Goal: Find specific page/section: Find specific page/section

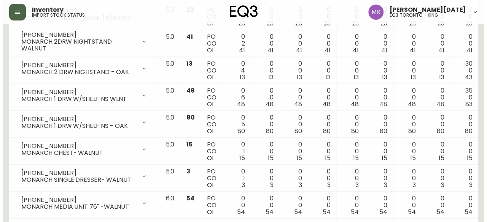
scroll to position [0, 40]
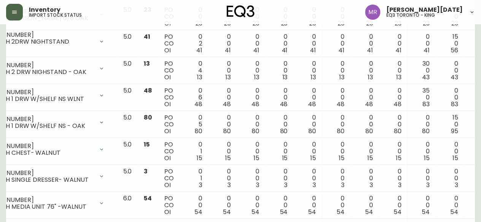
click at [11, 14] on button "button" at bounding box center [14, 12] width 17 height 17
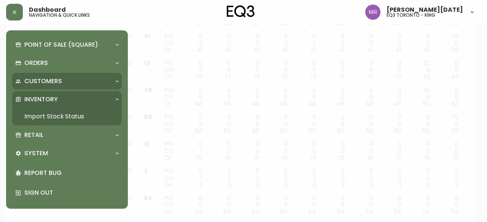
scroll to position [717, 0]
click at [62, 83] on div "Customers" at bounding box center [63, 81] width 96 height 8
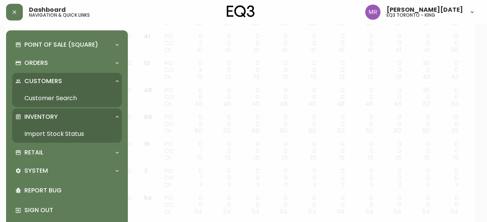
click at [70, 84] on div "Customers" at bounding box center [63, 81] width 96 height 8
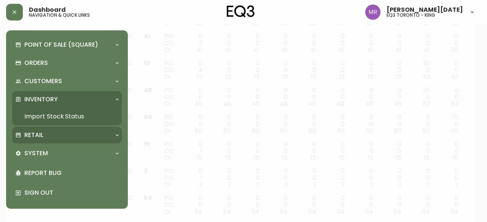
click at [62, 130] on div "Retail" at bounding box center [67, 135] width 110 height 17
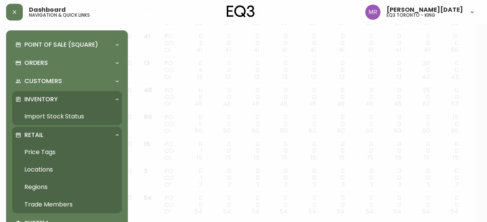
click at [53, 201] on link "Trade Members" at bounding box center [67, 204] width 110 height 17
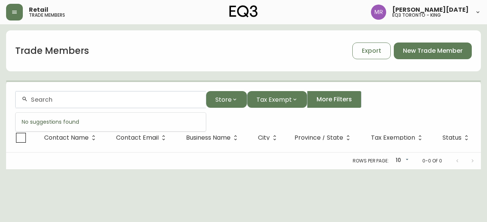
click at [114, 103] on input "text" at bounding box center [115, 99] width 169 height 7
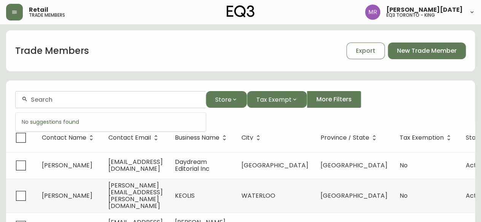
paste input "ON Design"
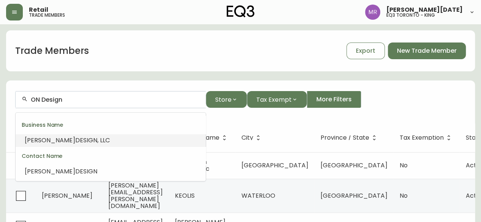
click at [98, 99] on input "ON Design" at bounding box center [115, 99] width 169 height 7
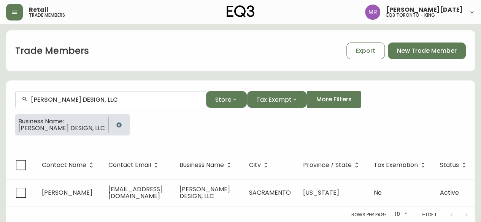
click at [116, 124] on icon "button" at bounding box center [119, 125] width 6 height 6
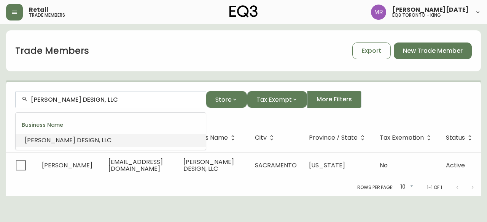
drag, startPoint x: 103, startPoint y: 99, endPoint x: 0, endPoint y: 105, distance: 103.6
click at [0, 107] on main "Trade Members Export New Trade Member [PERSON_NAME] DESIGN, LLC Store Tax Exemp…" at bounding box center [243, 110] width 487 height 172
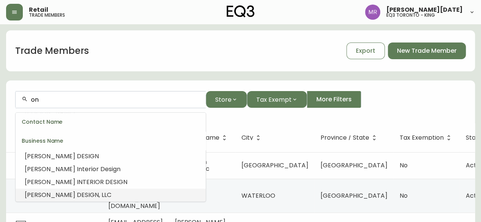
type input "o"
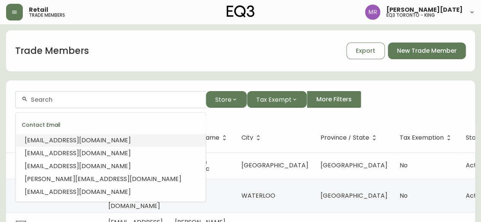
click at [154, 99] on input "text" at bounding box center [115, 99] width 169 height 7
paste input "[EMAIL_ADDRESS][DOMAIN_NAME]"
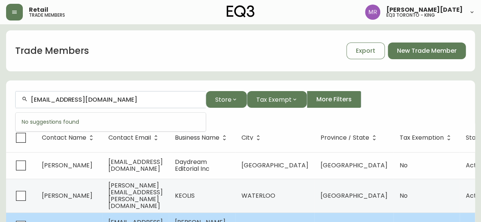
type input "[EMAIL_ADDRESS][DOMAIN_NAME]"
